Goal: Use online tool/utility: Utilize a website feature to perform a specific function

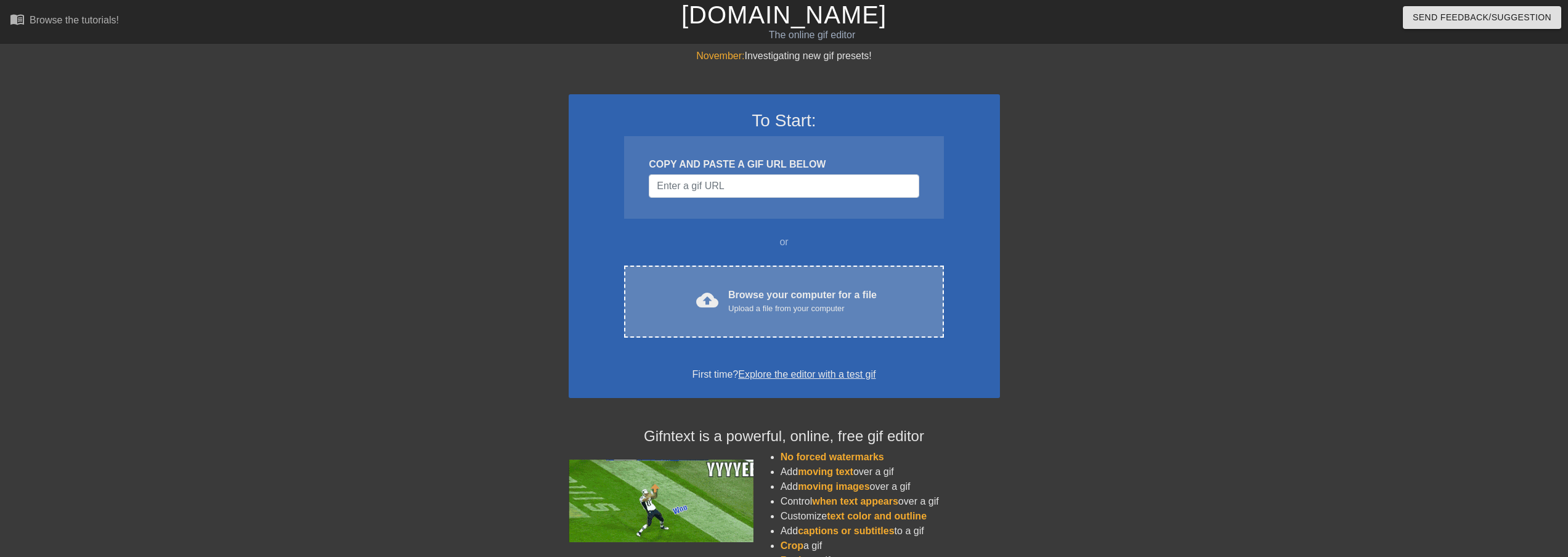
click at [733, 312] on div "Upload a file from your computer" at bounding box center [802, 309] width 149 height 12
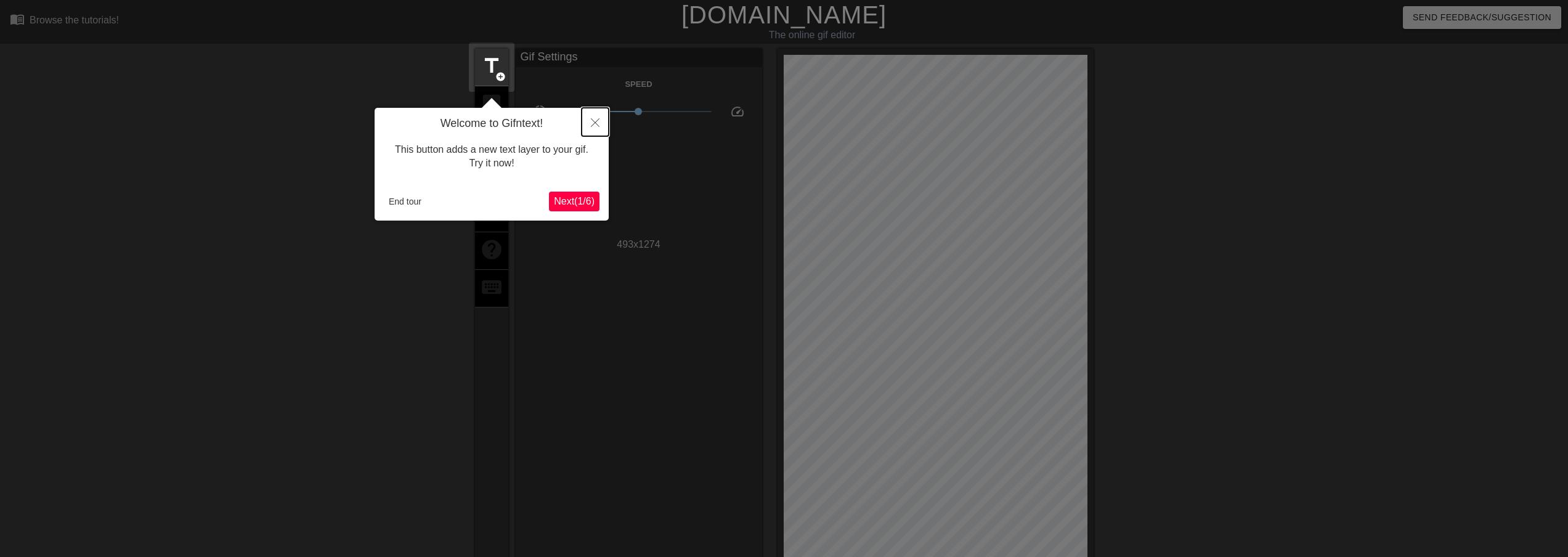
click at [599, 122] on icon "Close" at bounding box center [595, 122] width 8 height 8
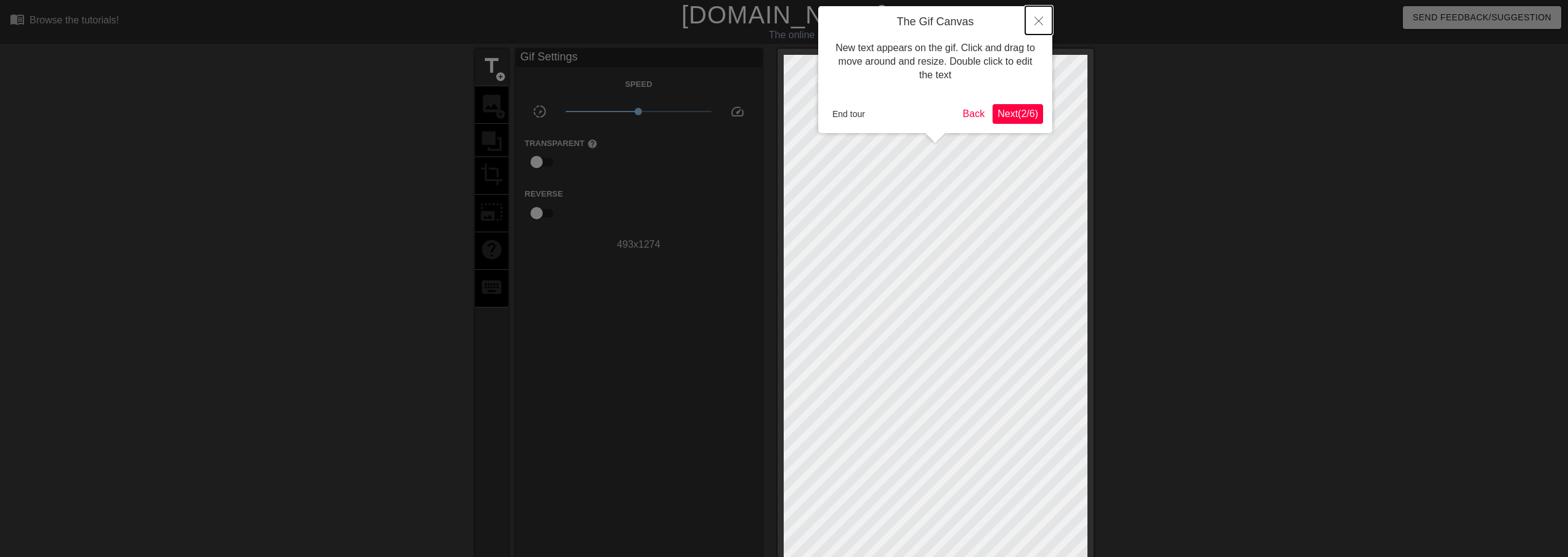
click at [1037, 13] on button "Close" at bounding box center [1038, 20] width 27 height 28
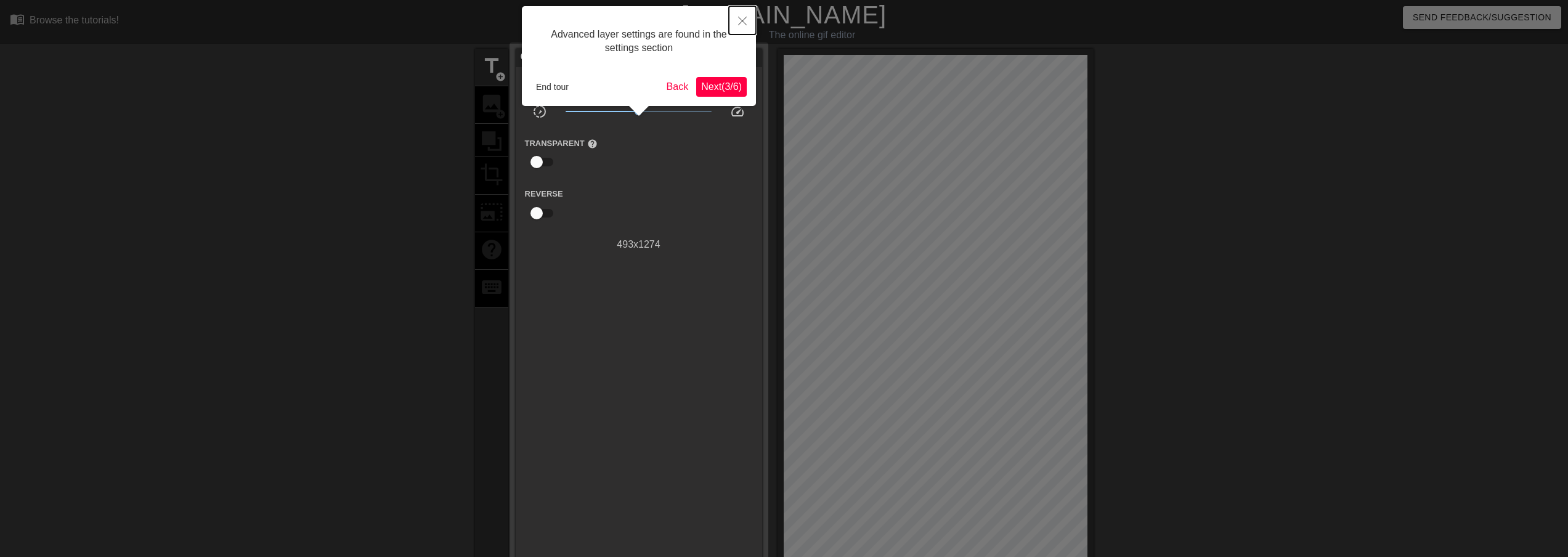
click at [740, 30] on button "Close" at bounding box center [742, 20] width 27 height 28
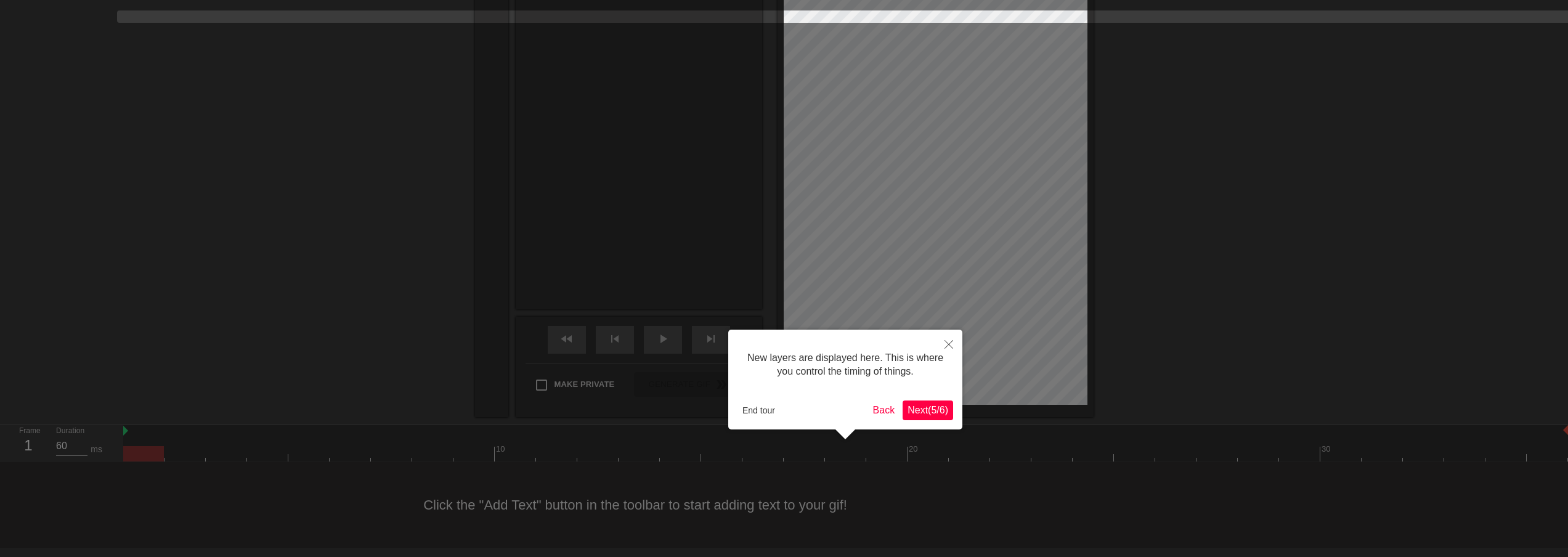
click at [914, 411] on span "Next ( 5 / 6 )" at bounding box center [927, 410] width 41 height 11
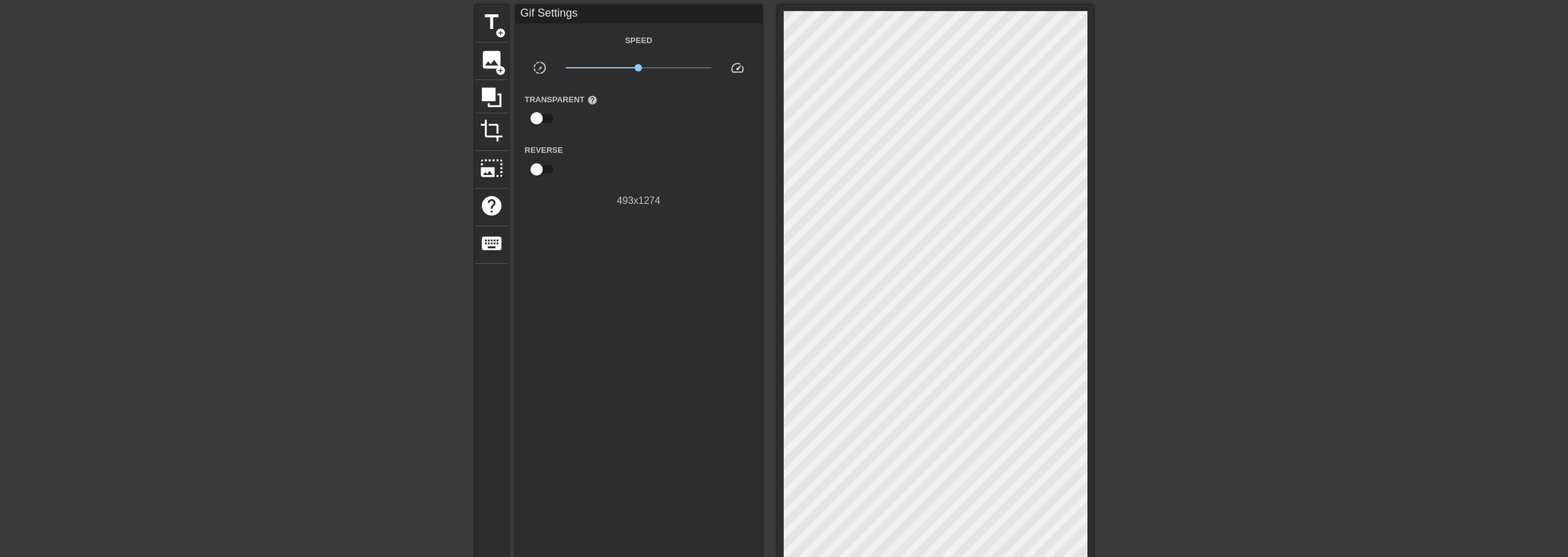
scroll to position [4, 0]
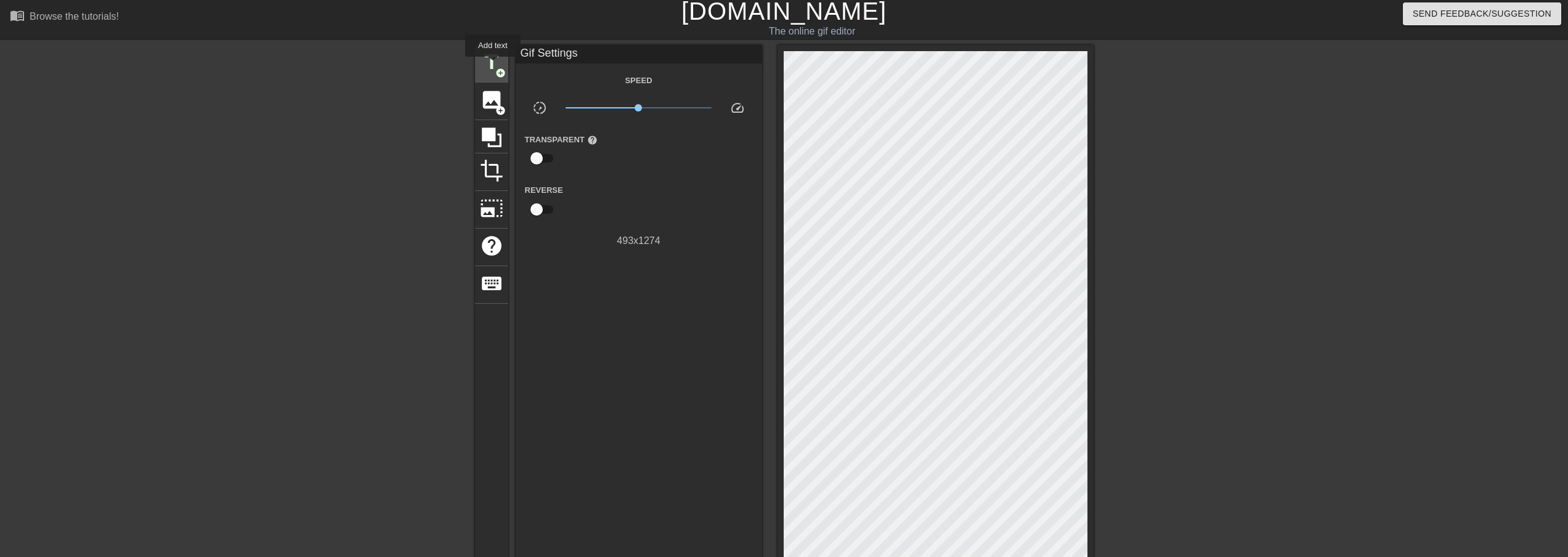
click at [493, 65] on span "title" at bounding box center [491, 62] width 24 height 24
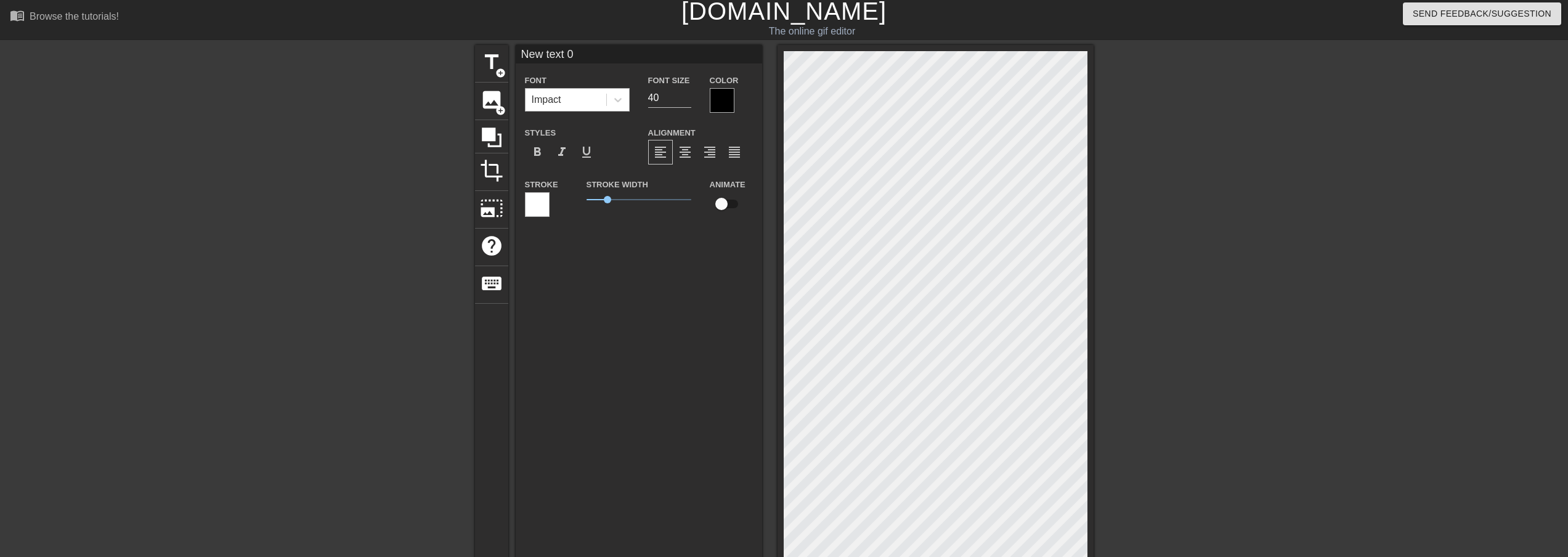
click at [595, 101] on div "Impact" at bounding box center [566, 100] width 80 height 22
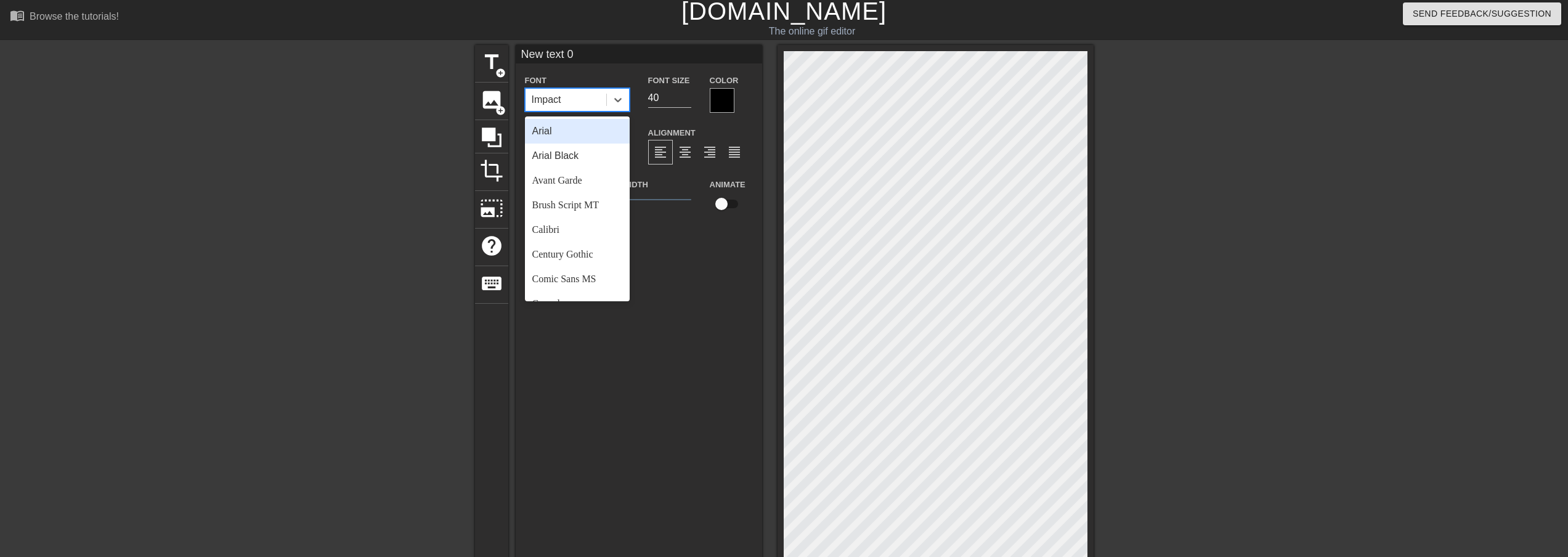
click at [617, 72] on div "New text 0 Font option Arial focused, 1 of 24. 24 results available. Use Up and…" at bounding box center [638, 136] width 246 height 183
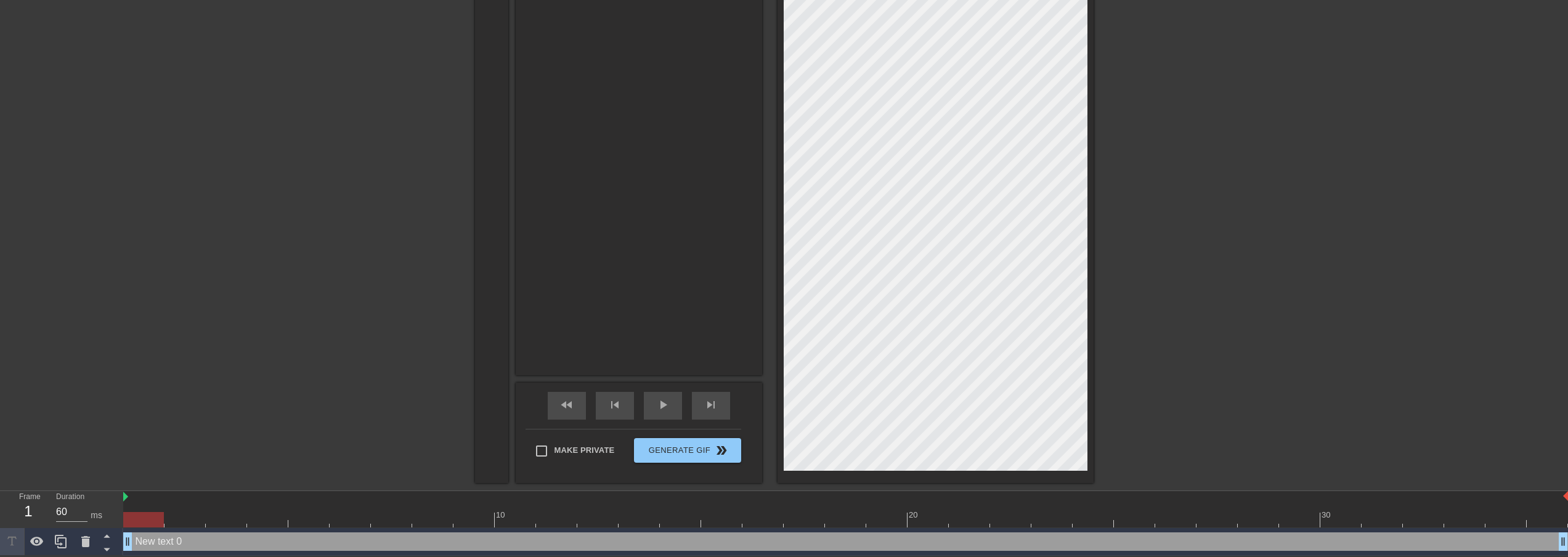
click at [613, 337] on div "New text 0 Font Impact Font Size 40 Color Styles format_bold format_italic form…" at bounding box center [638, 27] width 246 height 695
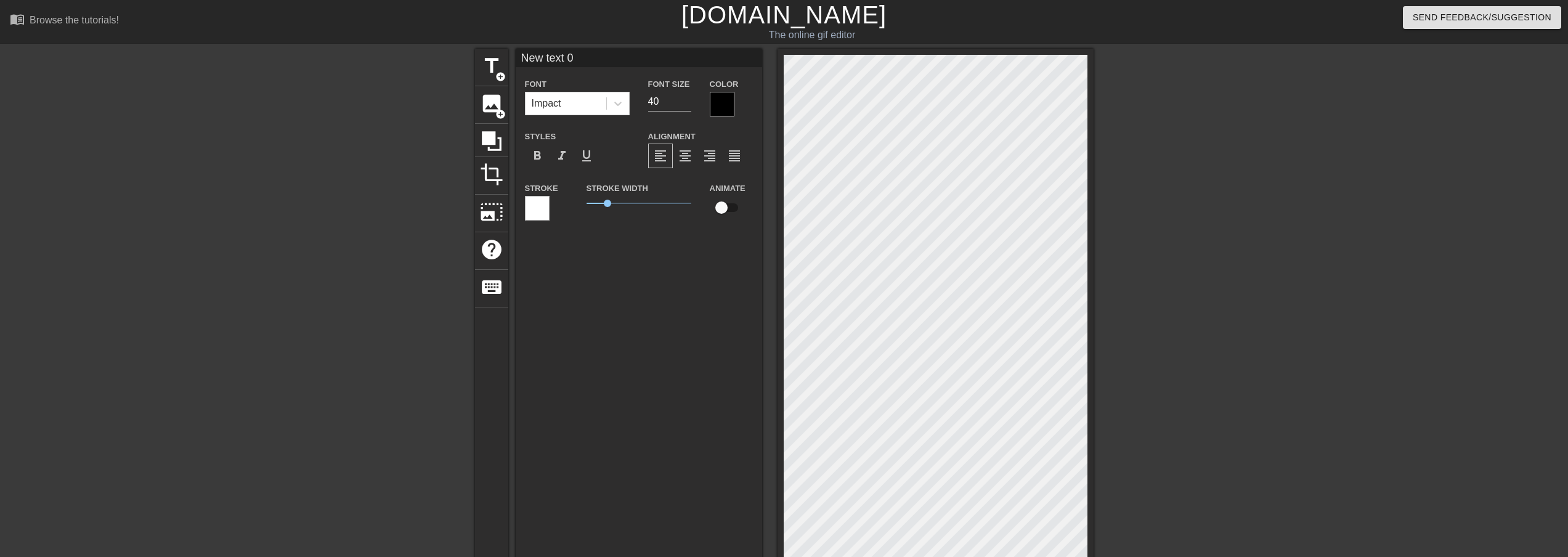
scroll to position [2, 4]
paste textarea "Sonichu, [PERSON_NAME], [PERSON_NAME], The Mask 2, DSP, [PERSON_NAME], [PERSON_…"
type input "Sonichu, [PERSON_NAME], [PERSON_NAME], The Mask 2, DSP, [PERSON_NAME], [PERSON_…"
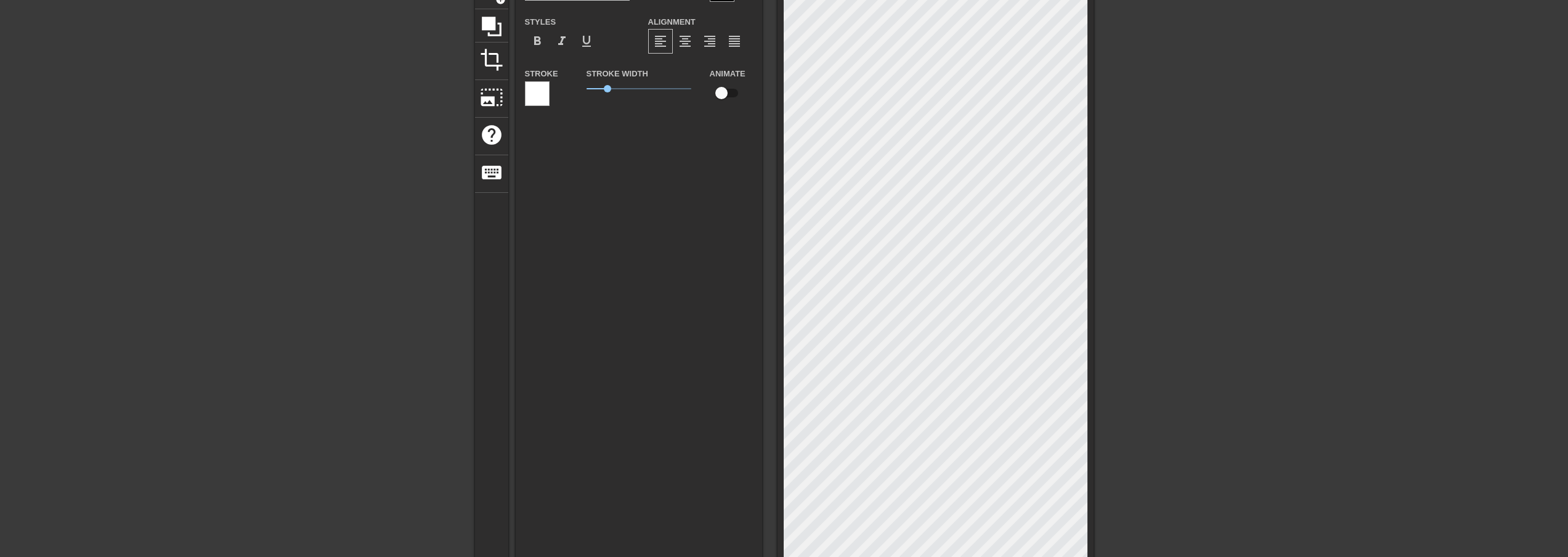
scroll to position [123, 0]
type textarea "Sonichu, [PERSON_NAME], [PERSON_NAME], The Mask 2, DSP, [PERSON_NAME], [PERSON_…"
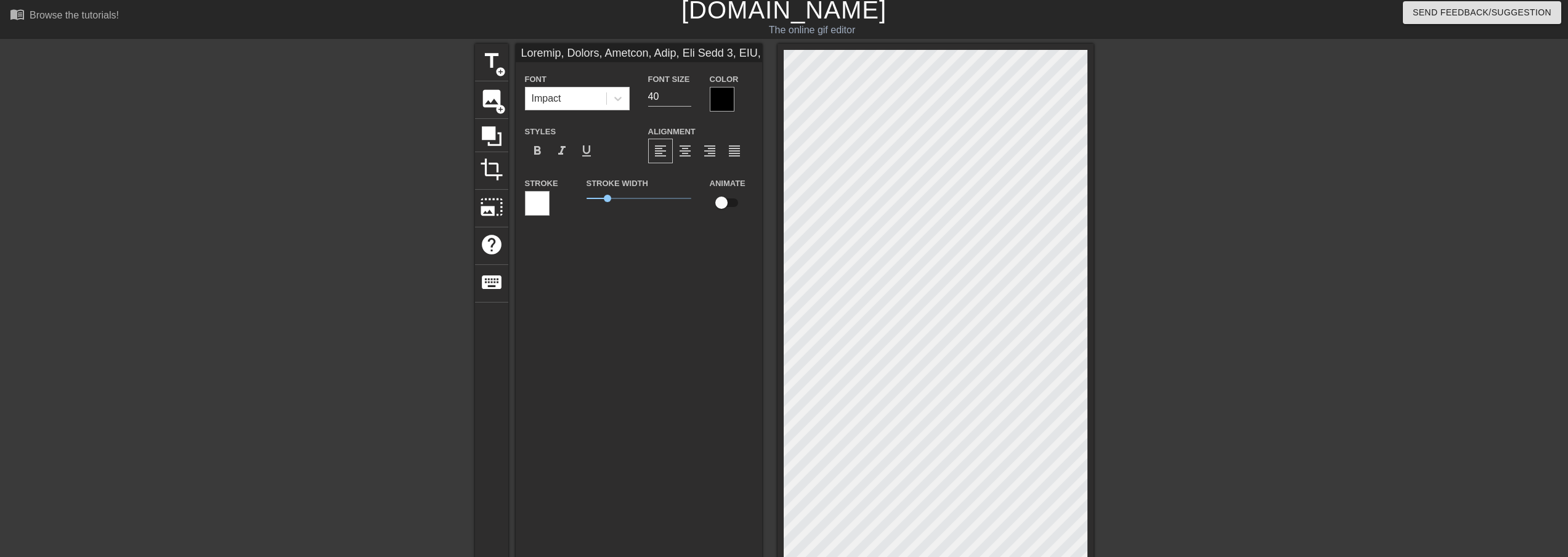
scroll to position [0, 0]
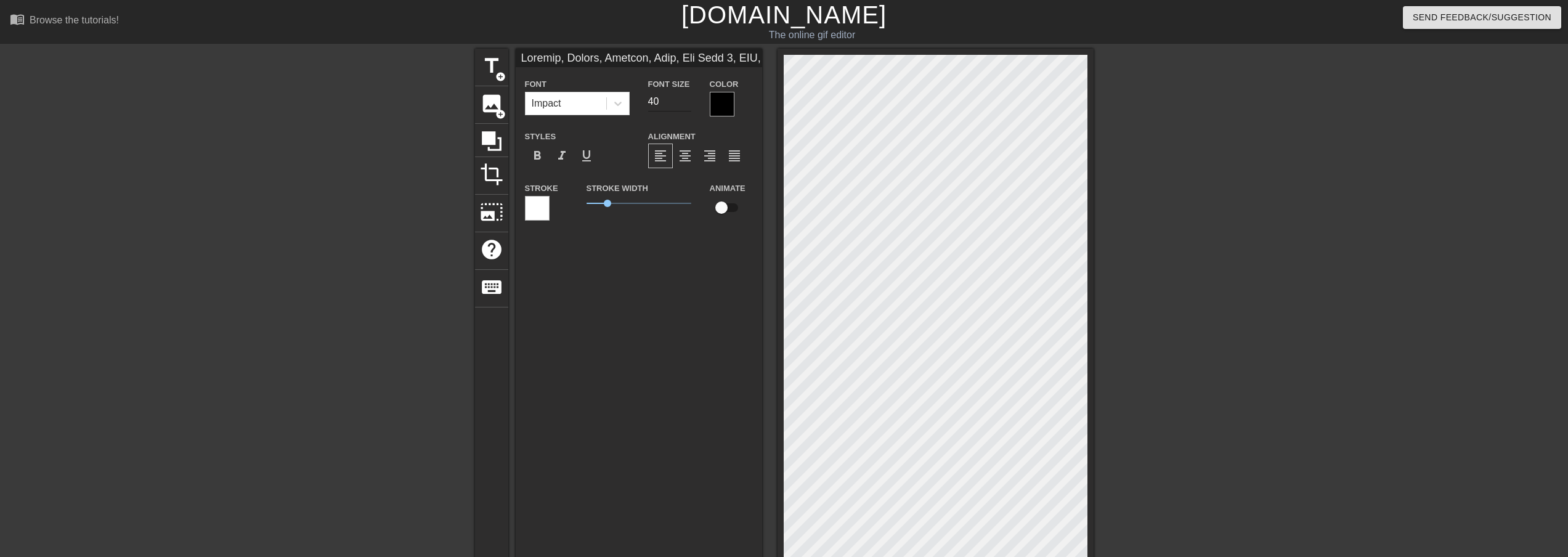
type input "Sonichu, [PERSON_NAME], [PERSON_NAME], The Mask 2, DSP, [PERSON_NAME], [PERSON_…"
type input "39"
click at [687, 102] on input "39" at bounding box center [670, 102] width 43 height 20
type input "Sonichu, [PERSON_NAME], [PERSON_NAME], The Mask 2, DSP, [PERSON_NAME], [PERSON_…"
type input "38"
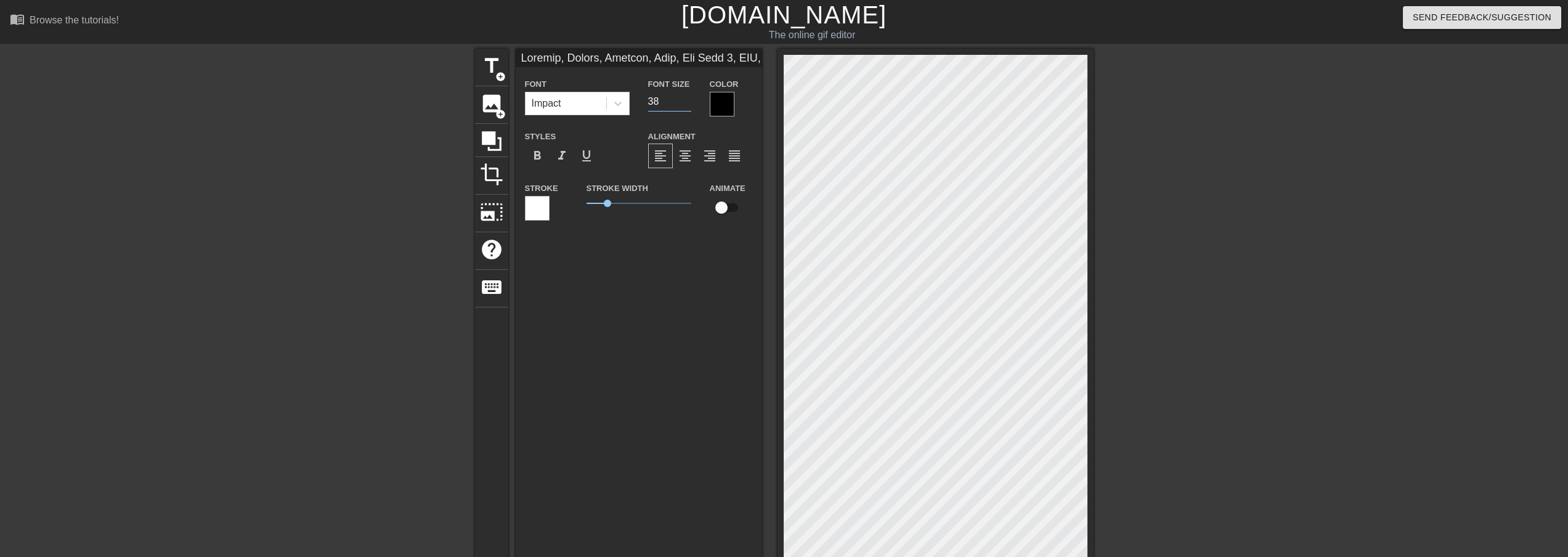
click at [687, 102] on input "38" at bounding box center [670, 102] width 43 height 20
type input "Sonichu, [PERSON_NAME], [PERSON_NAME], The Mask 2, DSP, [PERSON_NAME], [PERSON_…"
type input "37"
click at [687, 102] on input "37" at bounding box center [670, 102] width 43 height 20
type input "Sonichu, [PERSON_NAME], [PERSON_NAME], The Mask 2, DSP, [PERSON_NAME], [PERSON_…"
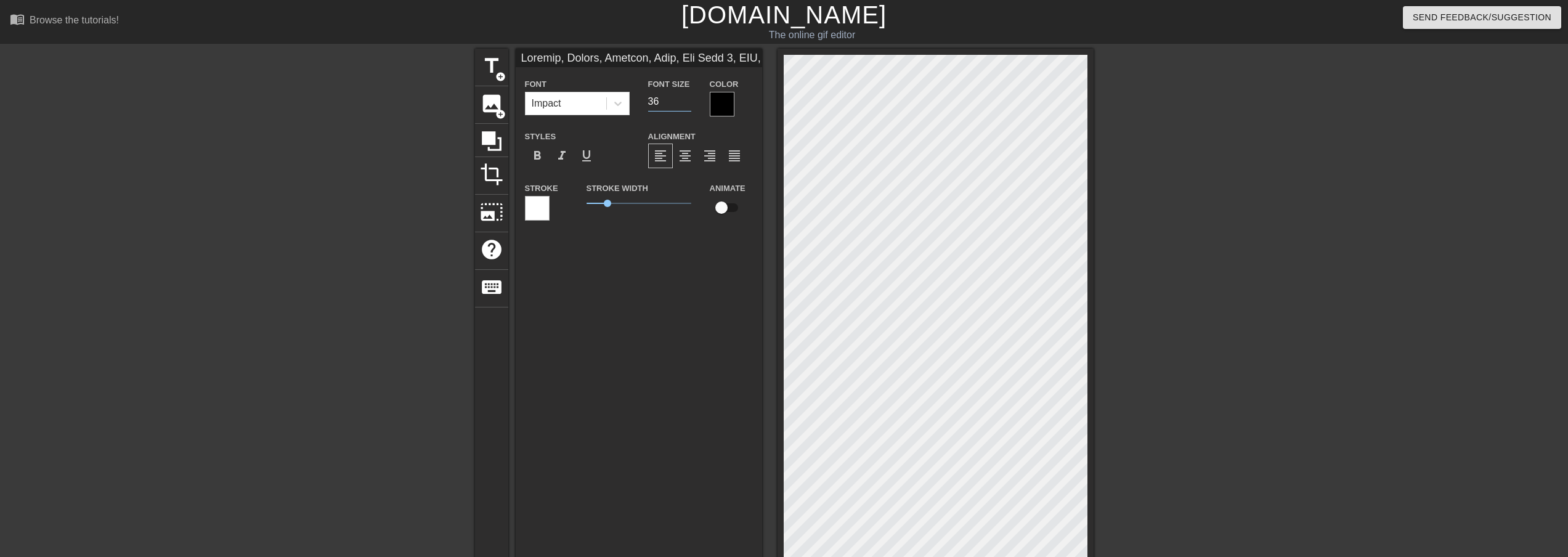
type input "36"
click at [687, 102] on input "36" at bounding box center [670, 102] width 43 height 20
type input "Sonichu, [PERSON_NAME], [PERSON_NAME], The Mask 2, DSP, [PERSON_NAME], [PERSON_…"
type input "35"
click at [687, 102] on input "35" at bounding box center [670, 102] width 43 height 20
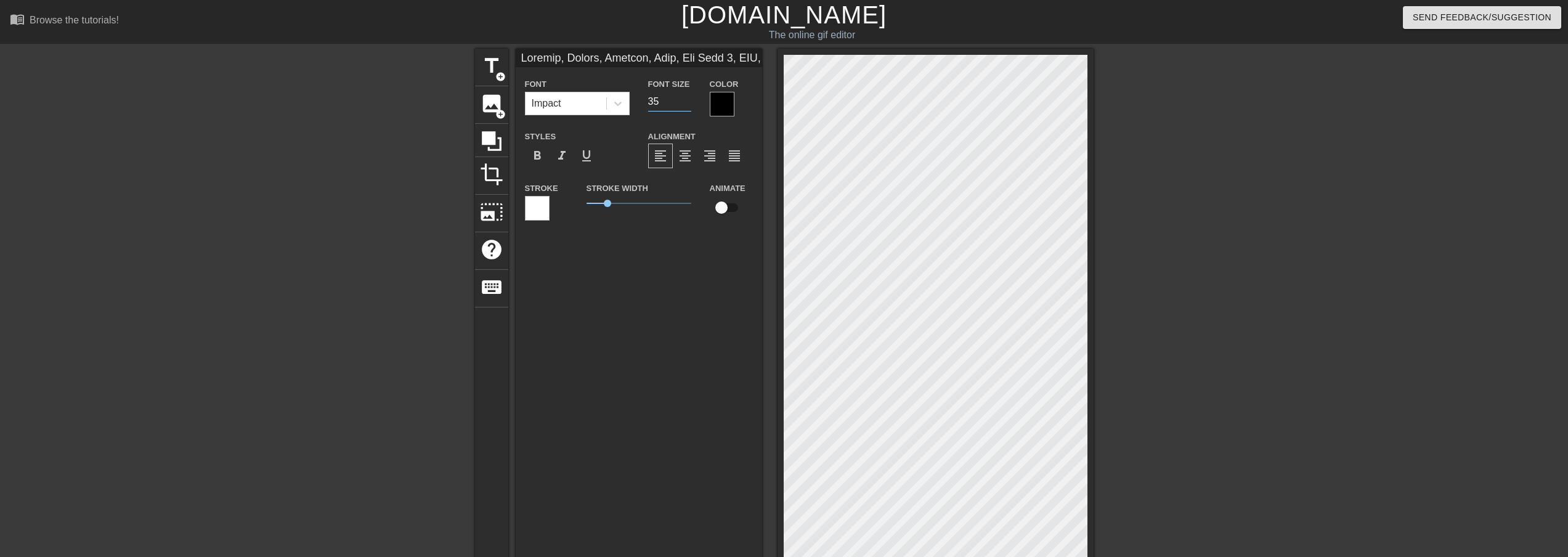
type input "Sonichu, [PERSON_NAME], [PERSON_NAME], The Mask 2, DSP, [PERSON_NAME], [PERSON_…"
type input "34"
click at [687, 102] on input "34" at bounding box center [670, 102] width 43 height 20
type input "Sonichu, [PERSON_NAME], [PERSON_NAME], The Mask 2, DSP, [PERSON_NAME], [PERSON_…"
type input "33"
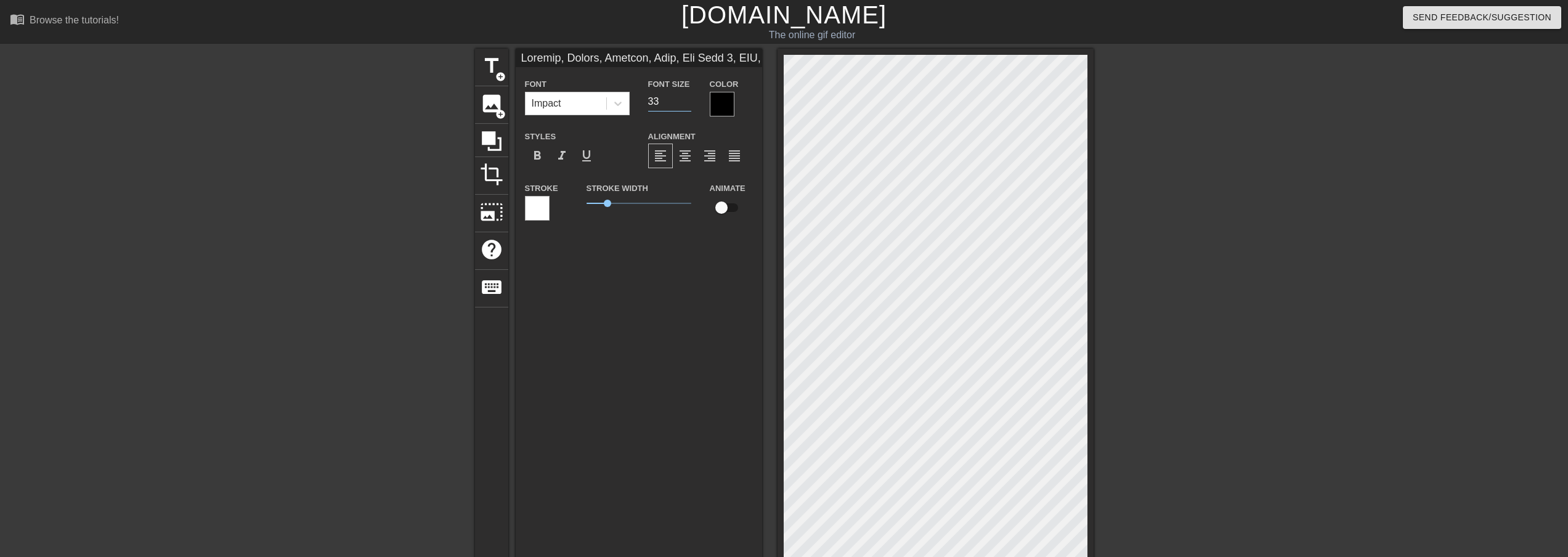
click at [687, 102] on input "33" at bounding box center [670, 102] width 43 height 20
click at [687, 152] on span "format_align_center" at bounding box center [684, 156] width 15 height 15
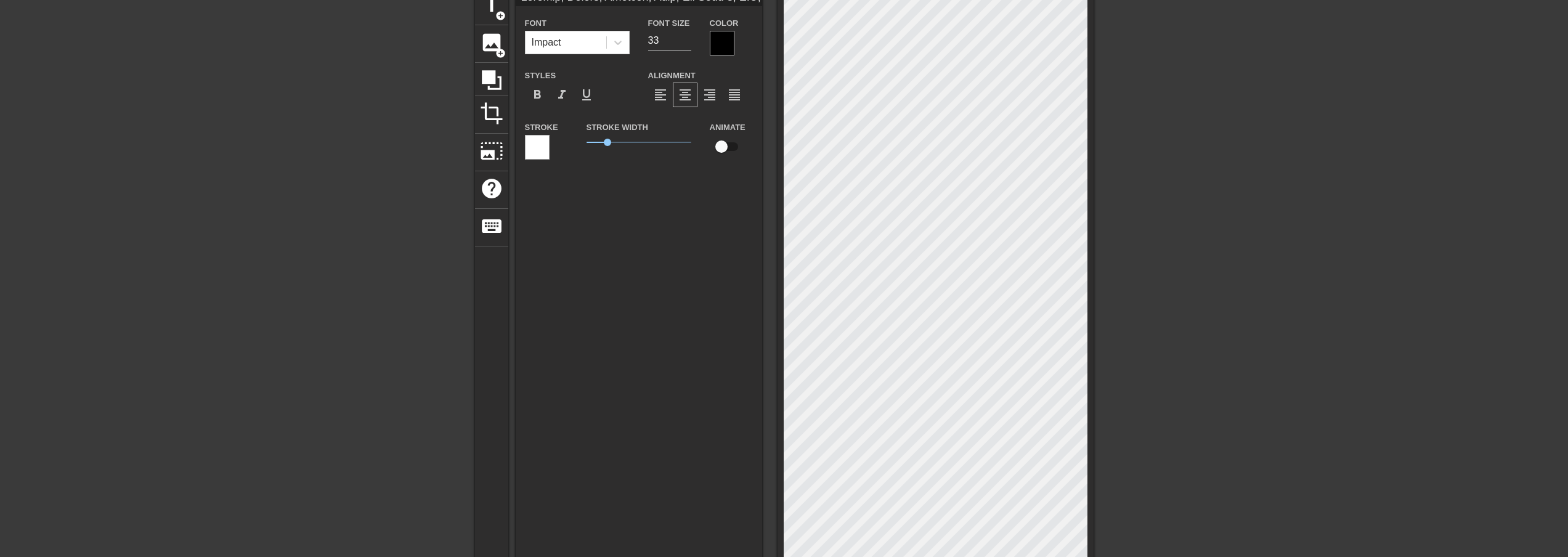
scroll to position [61, 0]
click at [944, 556] on html "menu_book Browse the tutorials! [DOMAIN_NAME] The online gif editor Send Feedba…" at bounding box center [784, 401] width 1568 height 924
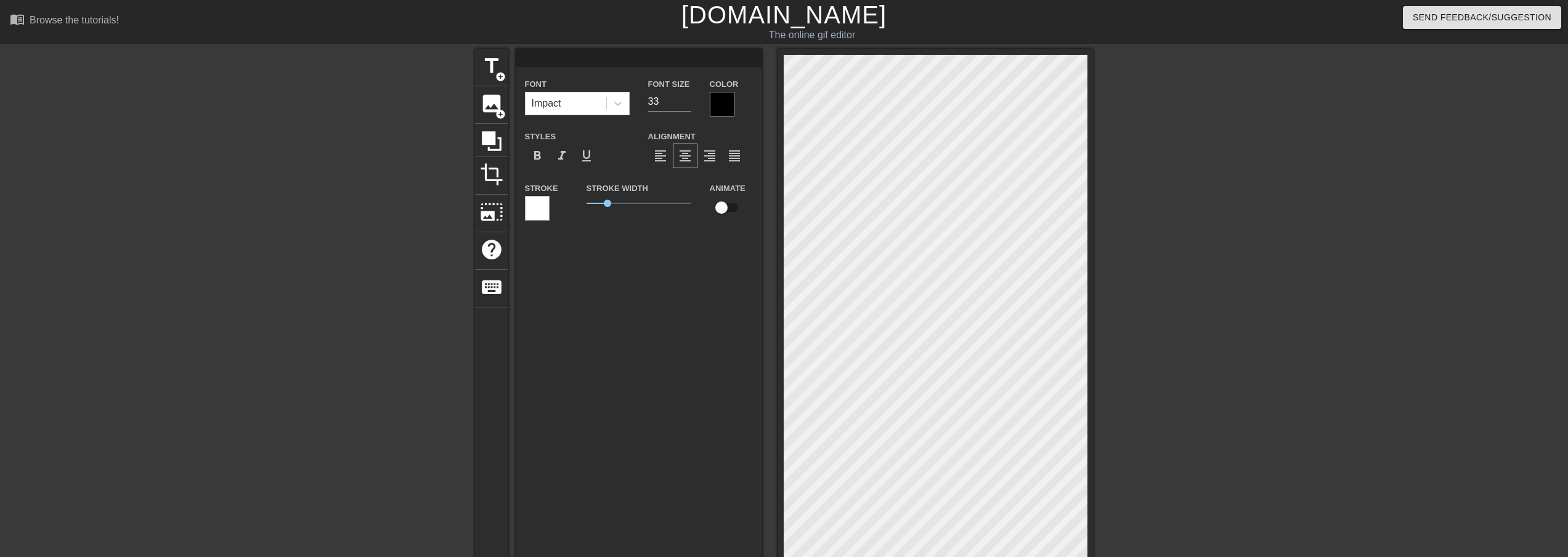
scroll to position [2, 2]
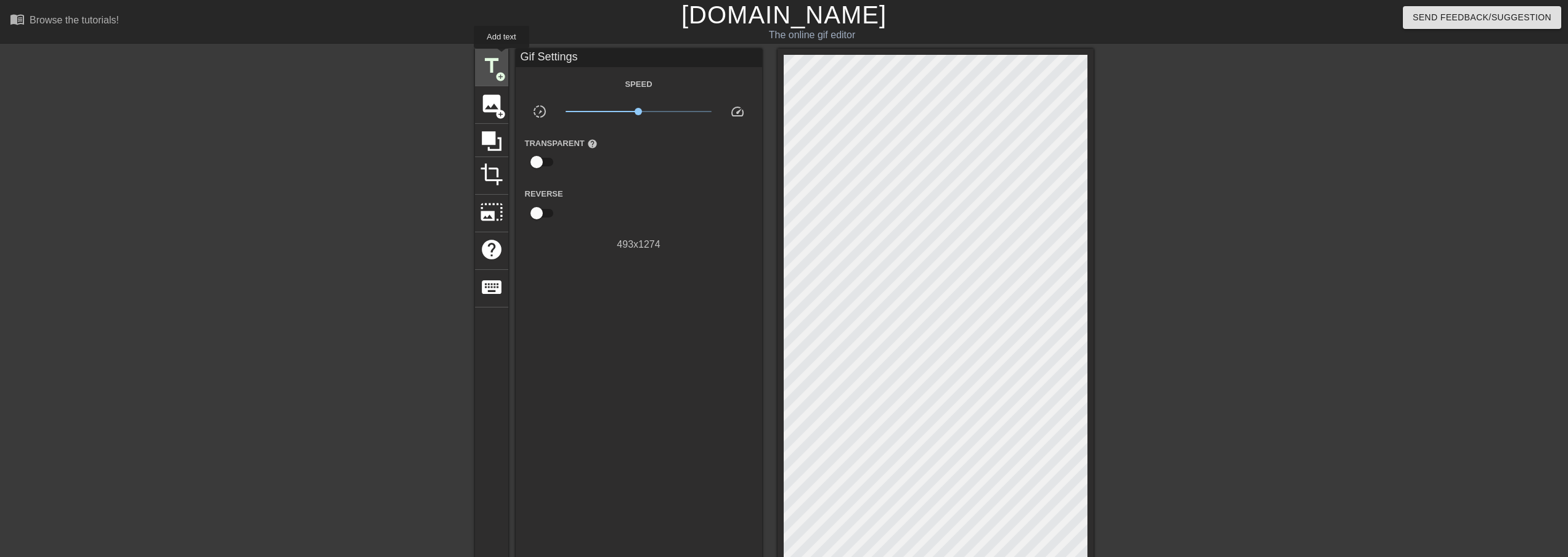
click at [501, 57] on span "title" at bounding box center [491, 66] width 24 height 24
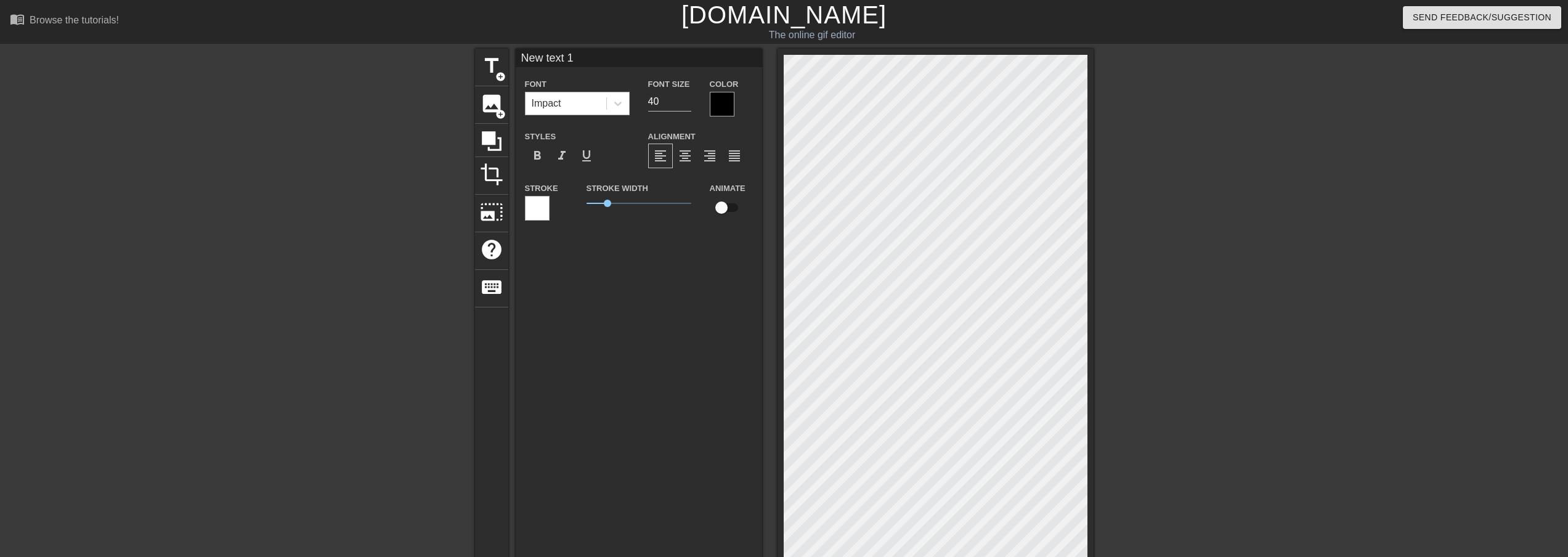
click at [598, 103] on div "Impact" at bounding box center [566, 103] width 80 height 22
click at [718, 356] on div "New text 1 Font Impact Font Size 40 Color Styles format_bold format_italic form…" at bounding box center [638, 395] width 246 height 695
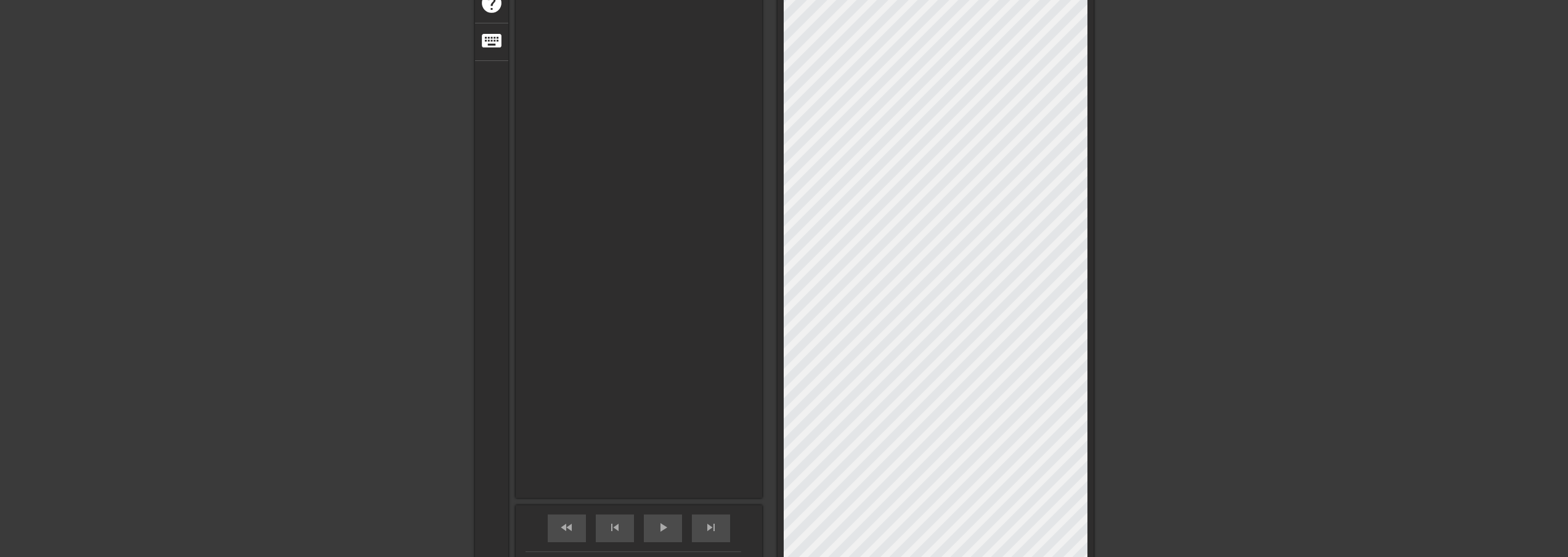
scroll to position [2, 4]
